Goal: Transaction & Acquisition: Purchase product/service

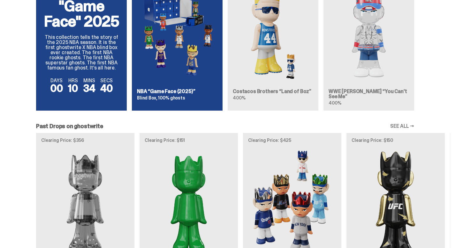
scroll to position [456, 0]
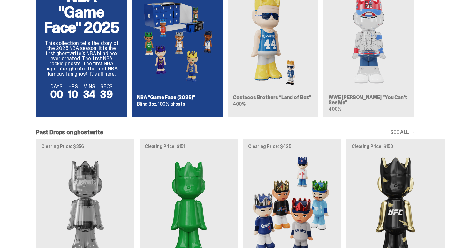
click at [158, 68] on div "NBA "Game Face" 2025 This collection tells the story of the 2025 NBA season. It…" at bounding box center [225, 47] width 450 height 150
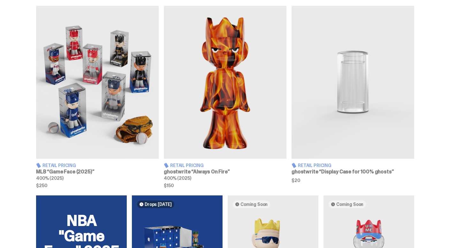
scroll to position [237, 0]
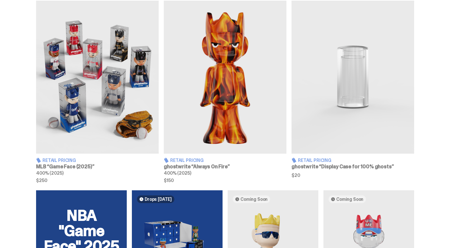
click at [120, 122] on img at bounding box center [97, 77] width 123 height 153
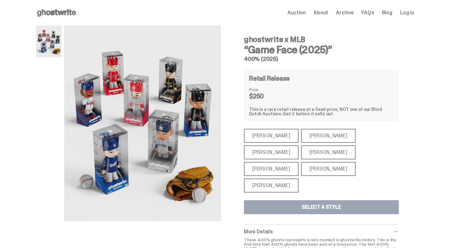
click at [268, 133] on div "[PERSON_NAME]" at bounding box center [271, 136] width 55 height 14
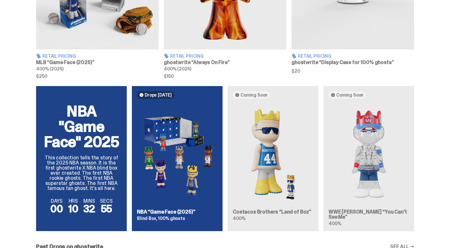
scroll to position [341, 0]
click at [179, 140] on div "NBA "Game Face" 2025 This collection tells the story of the 2025 NBA season. It…" at bounding box center [225, 161] width 450 height 150
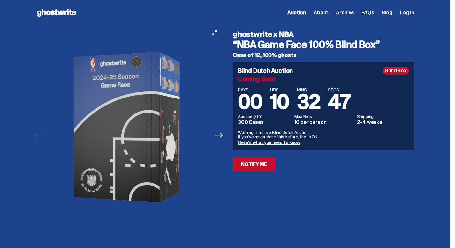
click at [223, 137] on icon "Next" at bounding box center [219, 135] width 8 height 6
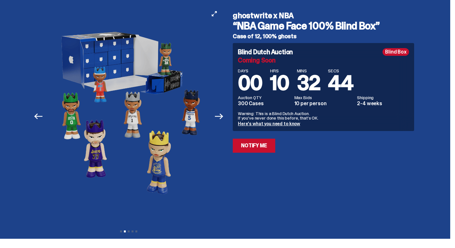
scroll to position [28, 0]
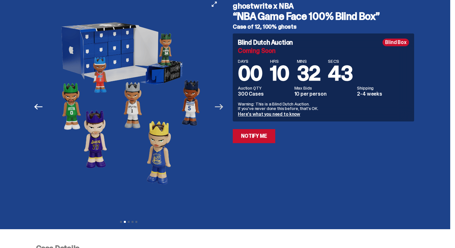
click at [221, 107] on icon "Next" at bounding box center [219, 107] width 8 height 8
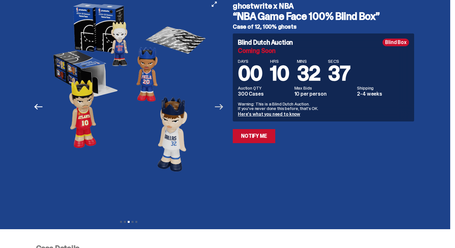
click at [222, 104] on icon "Next" at bounding box center [219, 107] width 8 height 8
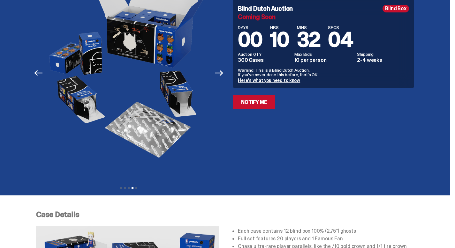
scroll to position [60, 0]
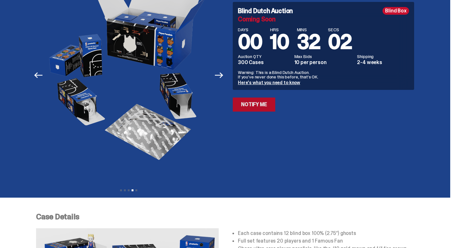
click at [261, 106] on link "Notify Me" at bounding box center [254, 105] width 42 height 14
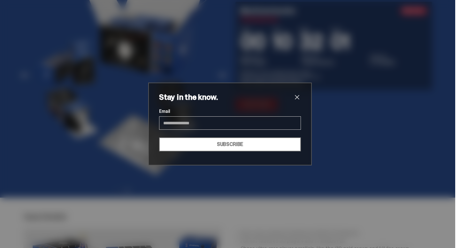
click at [294, 97] on span "close" at bounding box center [297, 98] width 8 height 8
